Goal: Use online tool/utility: Utilize a website feature to perform a specific function

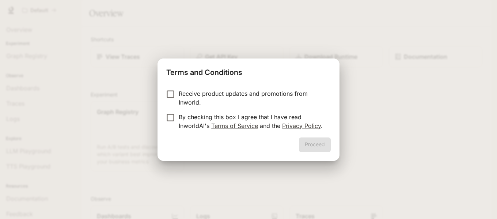
click at [230, 96] on p "Receive product updates and promotions from Inworld." at bounding box center [252, 98] width 146 height 18
click at [214, 123] on link "Terms of Service" at bounding box center [234, 125] width 47 height 7
click at [183, 125] on p "By checking this box I agree that I have read InworldAI's Terms of Service and …" at bounding box center [252, 121] width 146 height 18
click at [311, 145] on button "Proceed" at bounding box center [315, 144] width 32 height 15
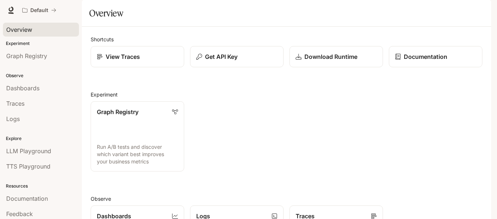
click at [31, 33] on span "Overview" at bounding box center [19, 29] width 26 height 9
click at [121, 61] on p "View Traces" at bounding box center [123, 56] width 34 height 9
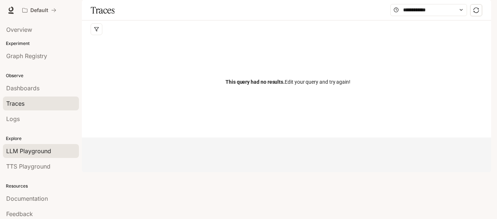
click at [36, 152] on span "LLM Playground" at bounding box center [28, 150] width 45 height 9
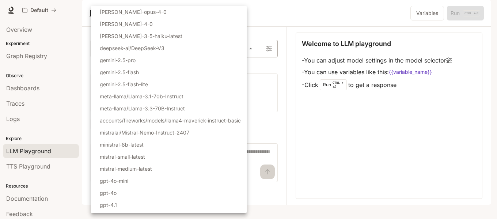
click at [255, 66] on body "Skip to main content Default Documentation Documentation Portal Overview Experi…" at bounding box center [248, 109] width 497 height 219
click at [282, 21] on div at bounding box center [248, 109] width 497 height 219
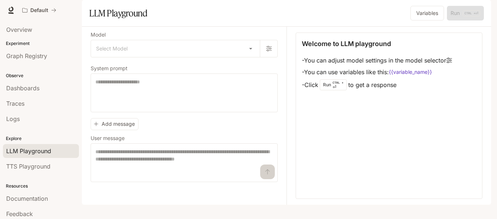
click at [161, 14] on div "Default" at bounding box center [222, 10] width 407 height 15
click at [248, 70] on body "Skip to main content Default Documentation Documentation Portal Overview Experi…" at bounding box center [248, 109] width 497 height 219
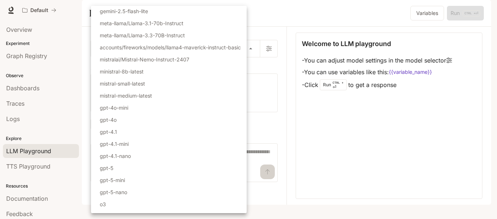
scroll to position [94, 0]
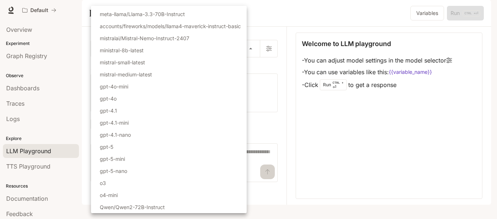
click at [319, 164] on div at bounding box center [248, 109] width 497 height 219
